Goal: Task Accomplishment & Management: Complete application form

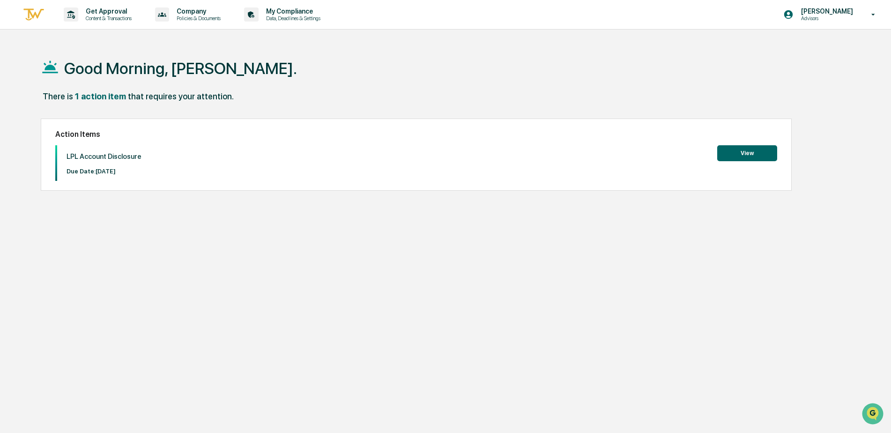
click at [744, 153] on button "View" at bounding box center [747, 153] width 60 height 16
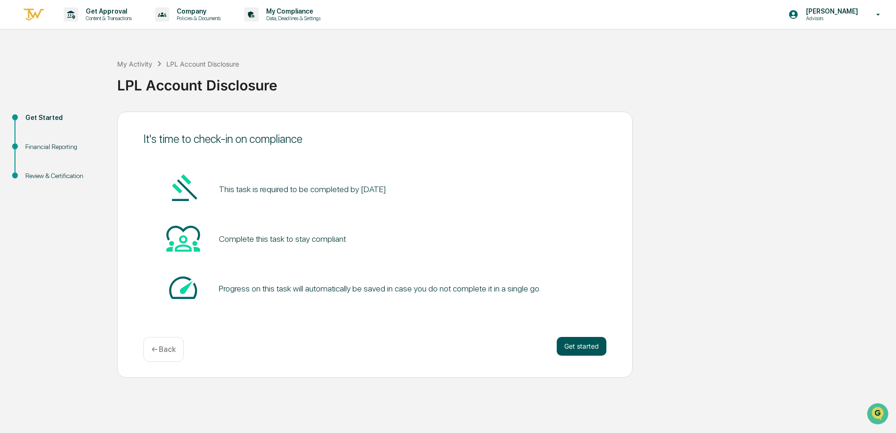
click at [583, 341] on button "Get started" at bounding box center [582, 346] width 50 height 19
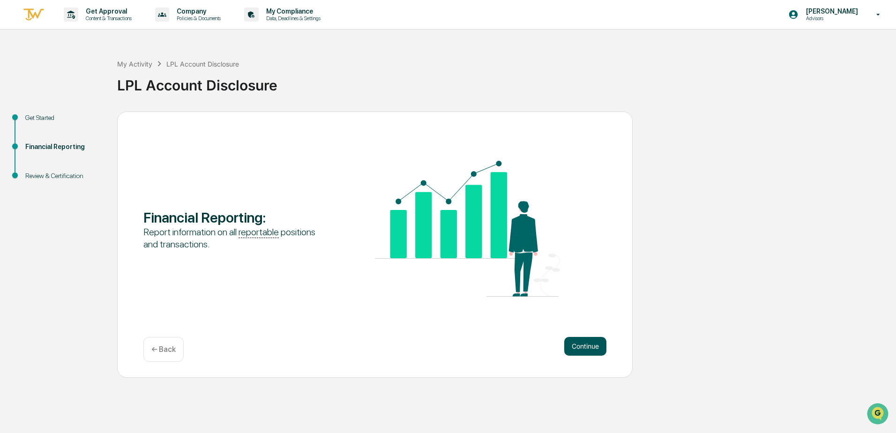
click at [592, 343] on button "Continue" at bounding box center [585, 346] width 42 height 19
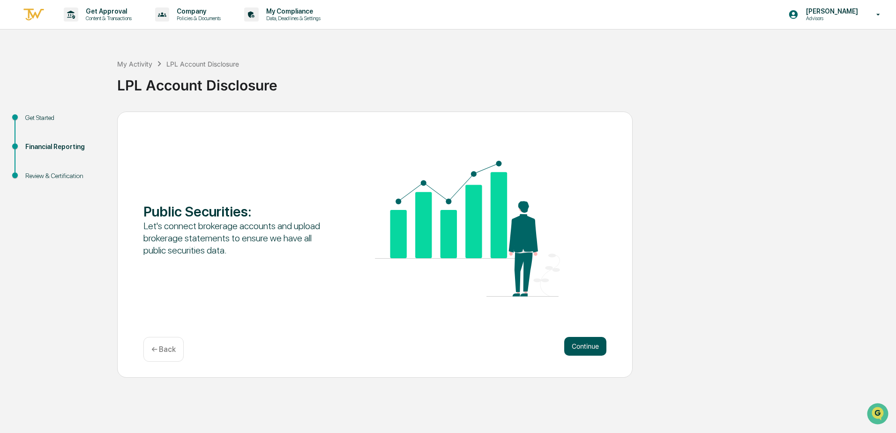
click at [582, 344] on button "Continue" at bounding box center [585, 346] width 42 height 19
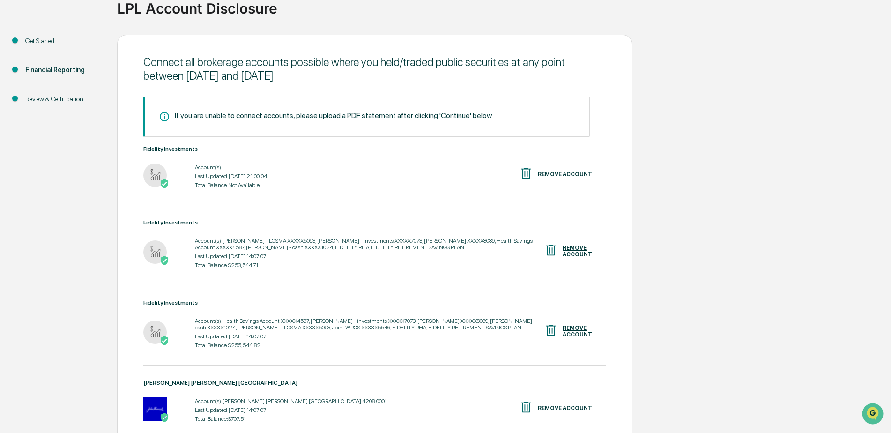
scroll to position [94, 0]
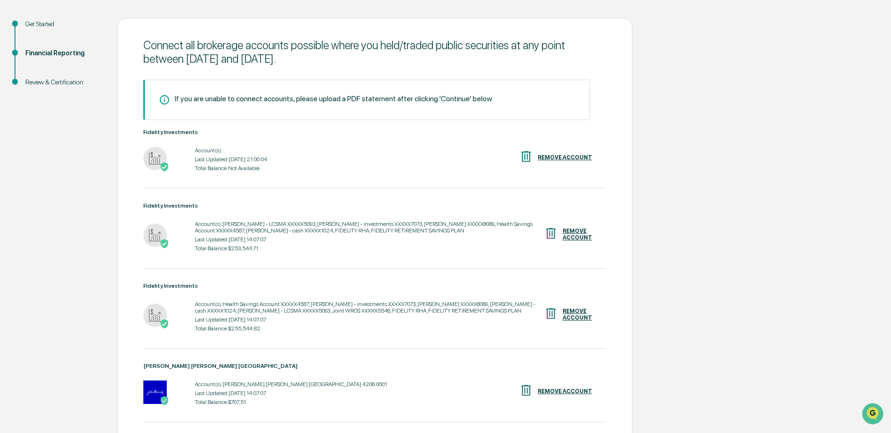
click at [208, 149] on div "Account(s):" at bounding box center [231, 150] width 72 height 7
click at [216, 161] on div "Last Updated: [DATE] 21:00:04" at bounding box center [231, 159] width 72 height 7
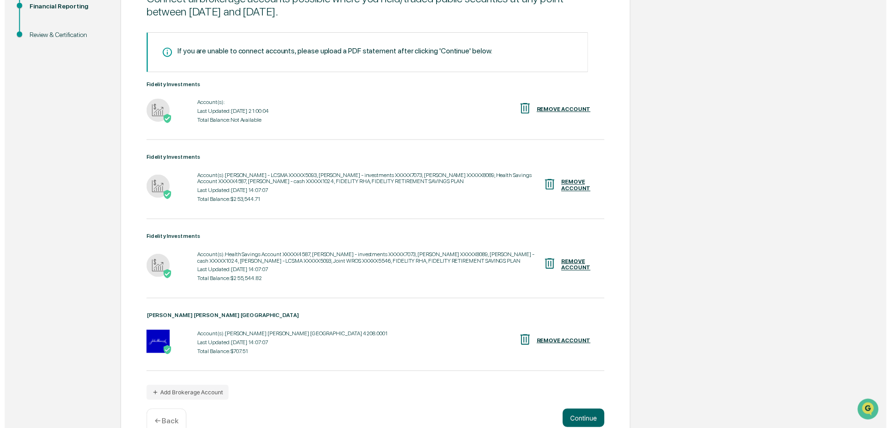
scroll to position [162, 0]
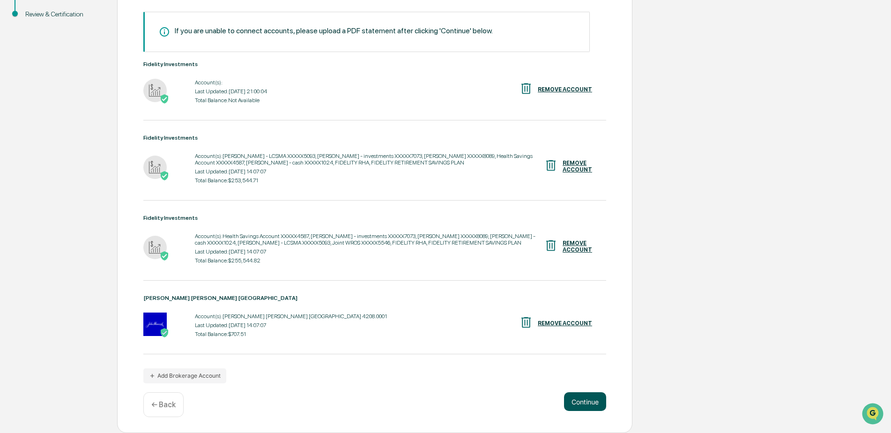
click at [580, 398] on button "Continue" at bounding box center [585, 401] width 42 height 19
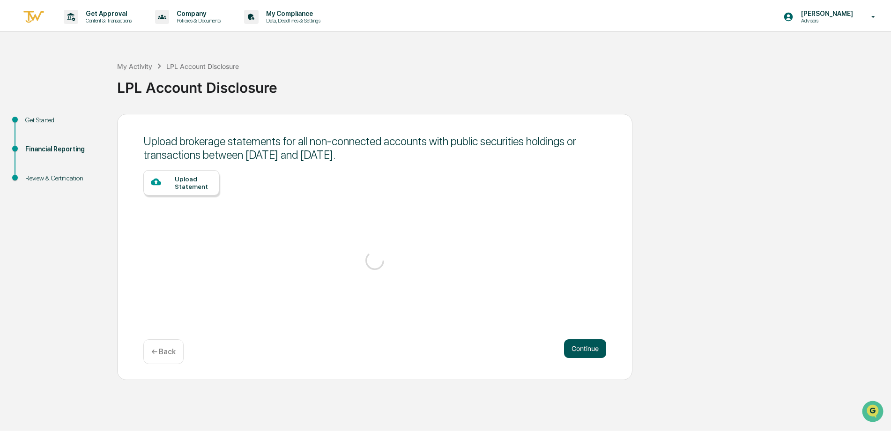
scroll to position [0, 0]
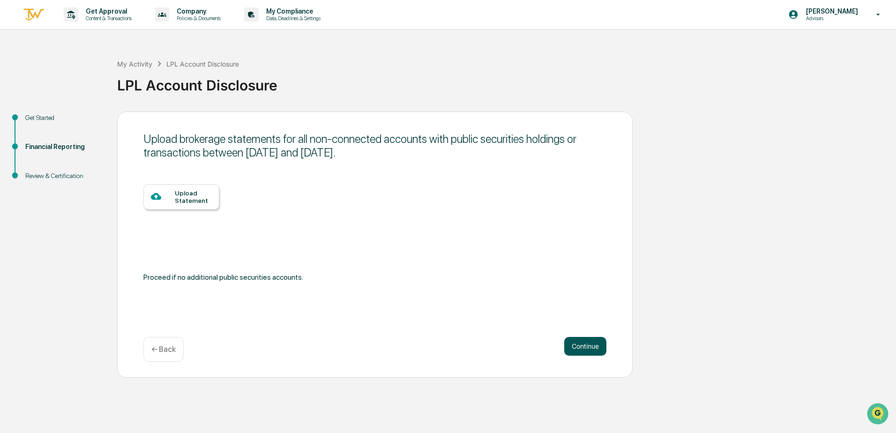
click at [593, 349] on button "Continue" at bounding box center [585, 346] width 42 height 19
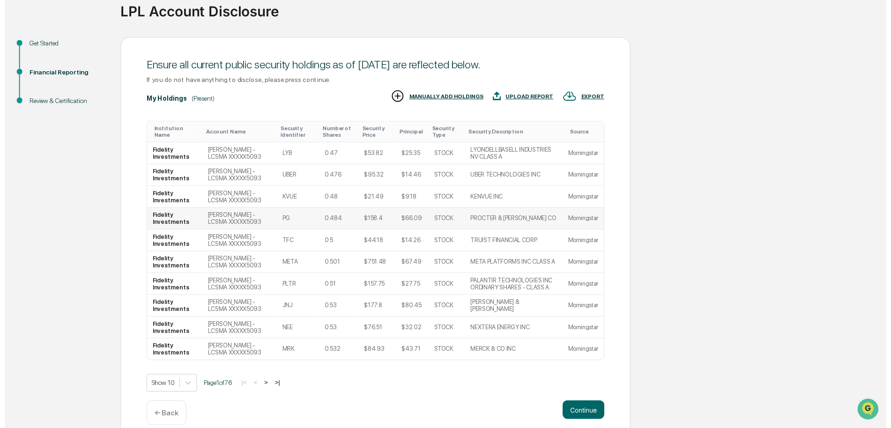
scroll to position [87, 0]
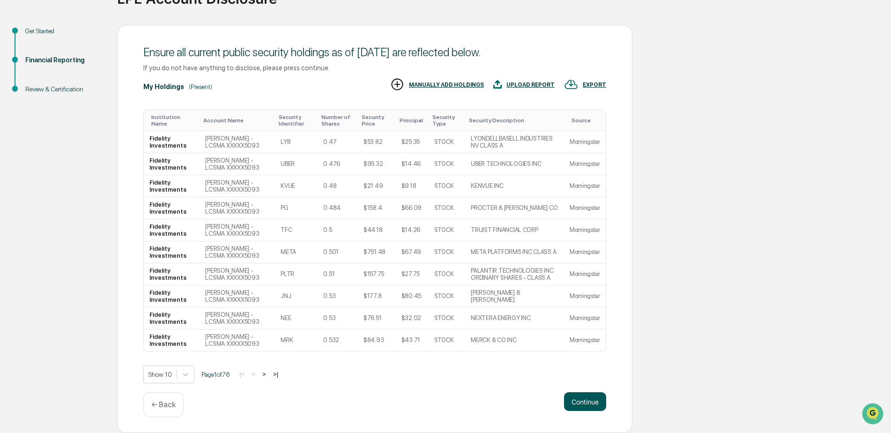
click at [581, 402] on button "Continue" at bounding box center [585, 401] width 42 height 19
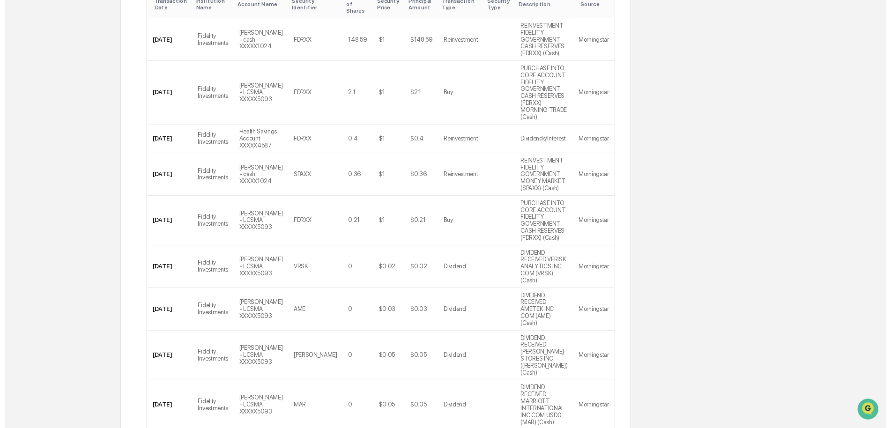
scroll to position [193, 0]
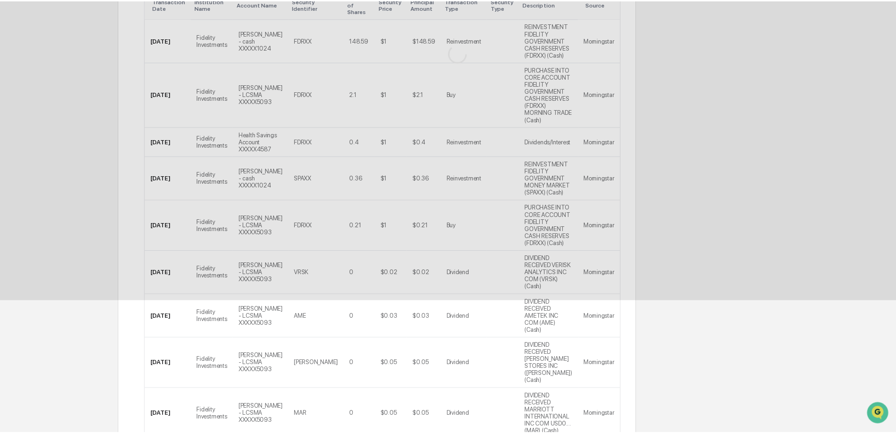
scroll to position [0, 0]
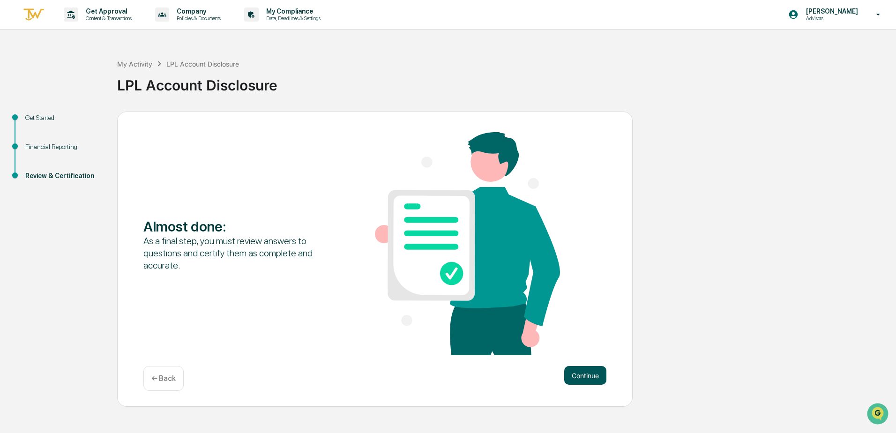
click at [579, 378] on button "Continue" at bounding box center [585, 375] width 42 height 19
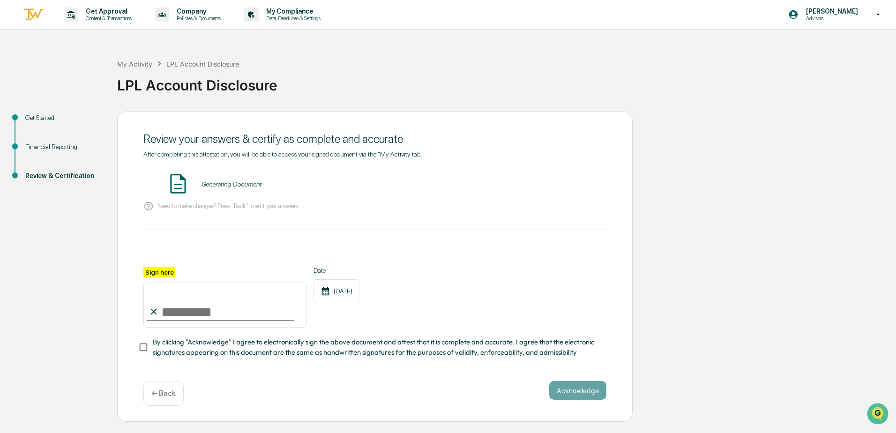
drag, startPoint x: 163, startPoint y: 313, endPoint x: 173, endPoint y: 312, distance: 10.8
click at [163, 313] on input "Sign here" at bounding box center [225, 305] width 164 height 45
type input "**********"
click at [559, 181] on button "VIEW" at bounding box center [552, 184] width 61 height 16
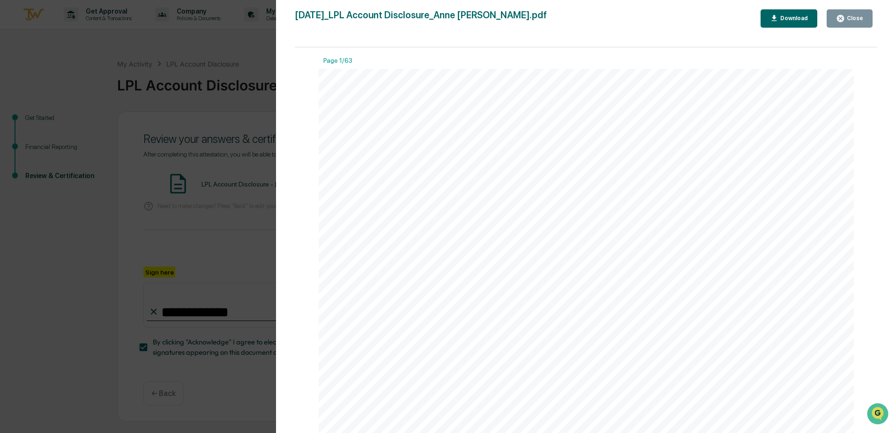
click at [853, 17] on div "Close" at bounding box center [854, 18] width 18 height 7
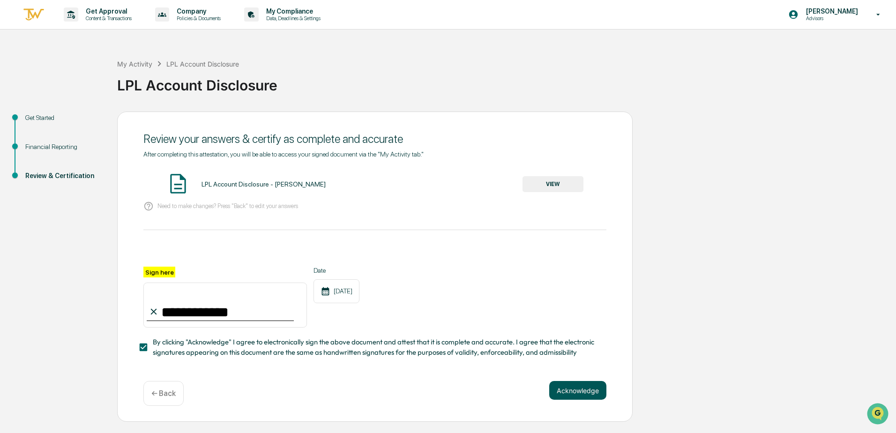
click at [573, 394] on button "Acknowledge" at bounding box center [577, 390] width 57 height 19
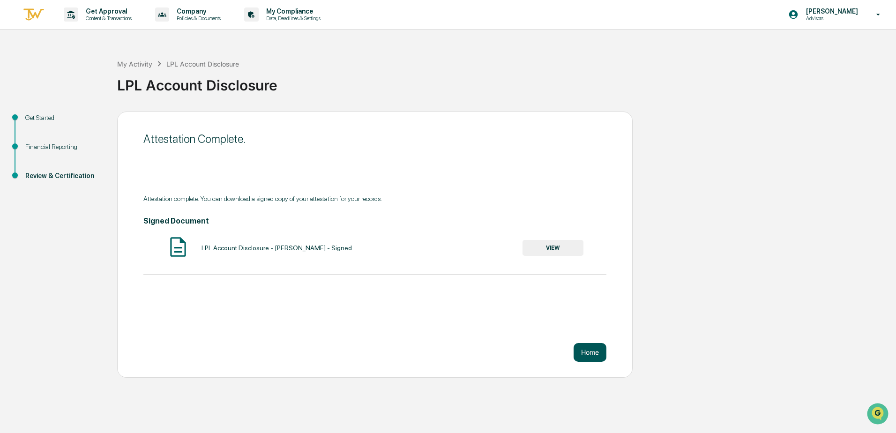
click at [588, 357] on button "Home" at bounding box center [589, 352] width 33 height 19
